Goal: Task Accomplishment & Management: Manage account settings

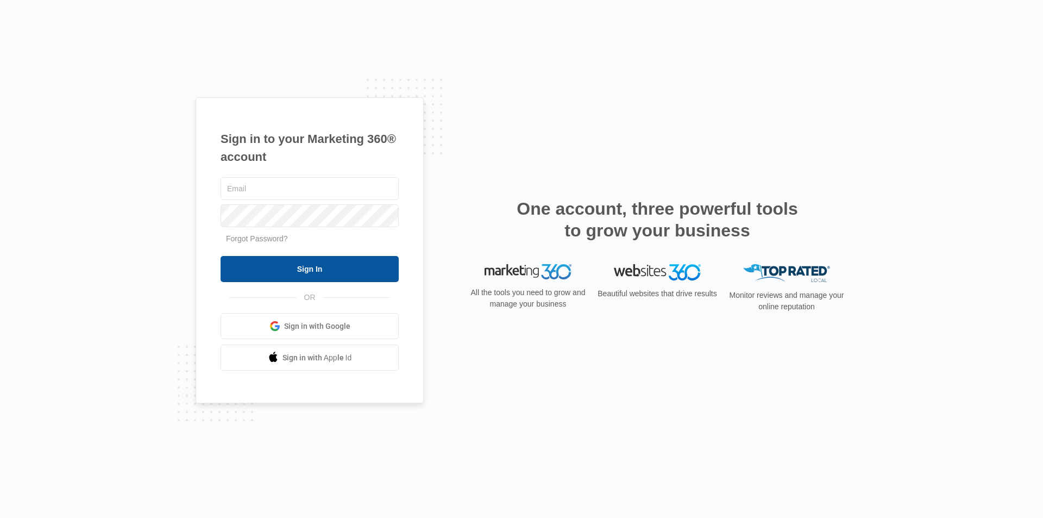
type input "[EMAIL_ADDRESS][DOMAIN_NAME]"
click at [313, 266] on input "Sign In" at bounding box center [309, 269] width 178 height 26
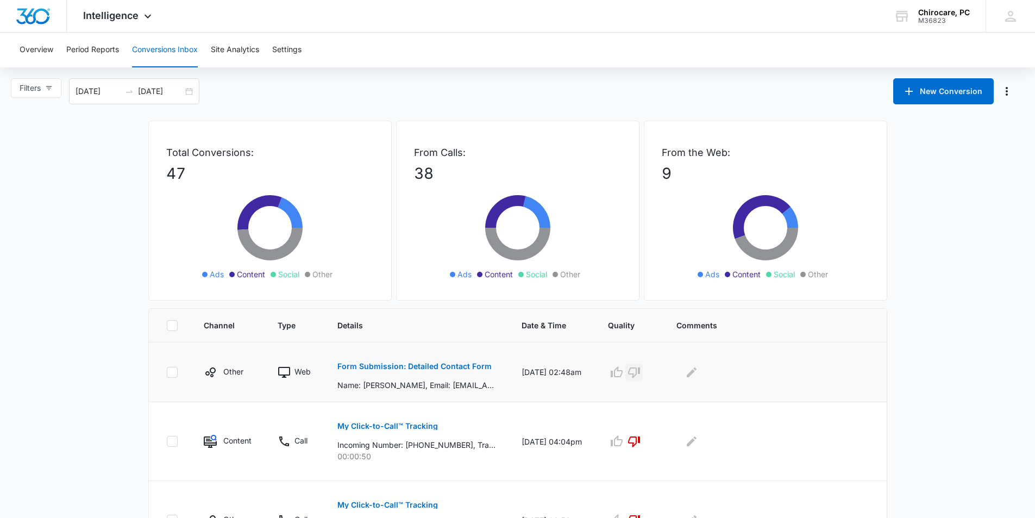
click at [640, 370] on icon "button" at bounding box center [633, 371] width 13 height 13
click at [698, 374] on icon "Edit Comments" at bounding box center [691, 371] width 13 height 13
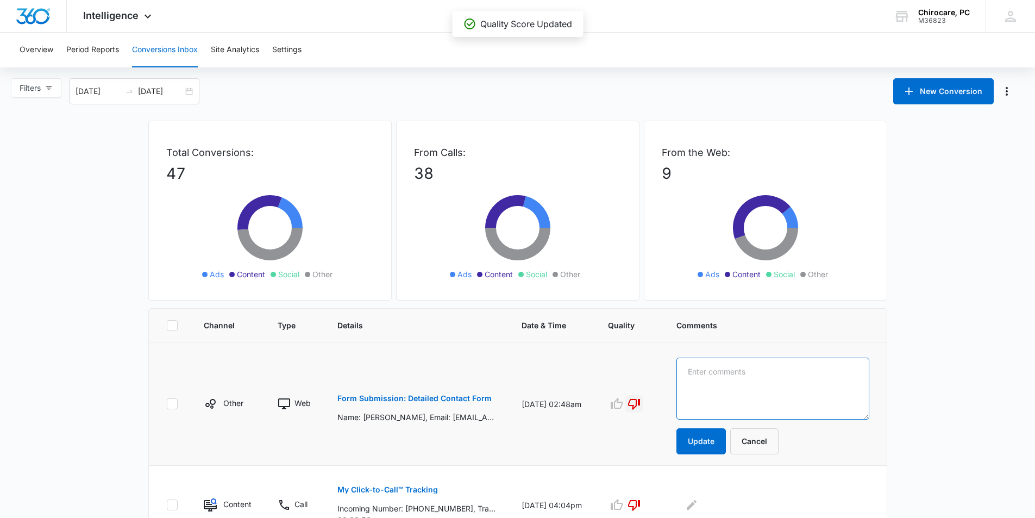
click at [705, 374] on textarea at bounding box center [772, 388] width 193 height 62
type textarea "marketing"
click at [721, 440] on button "Update" at bounding box center [700, 441] width 49 height 26
